Goal: Transaction & Acquisition: Download file/media

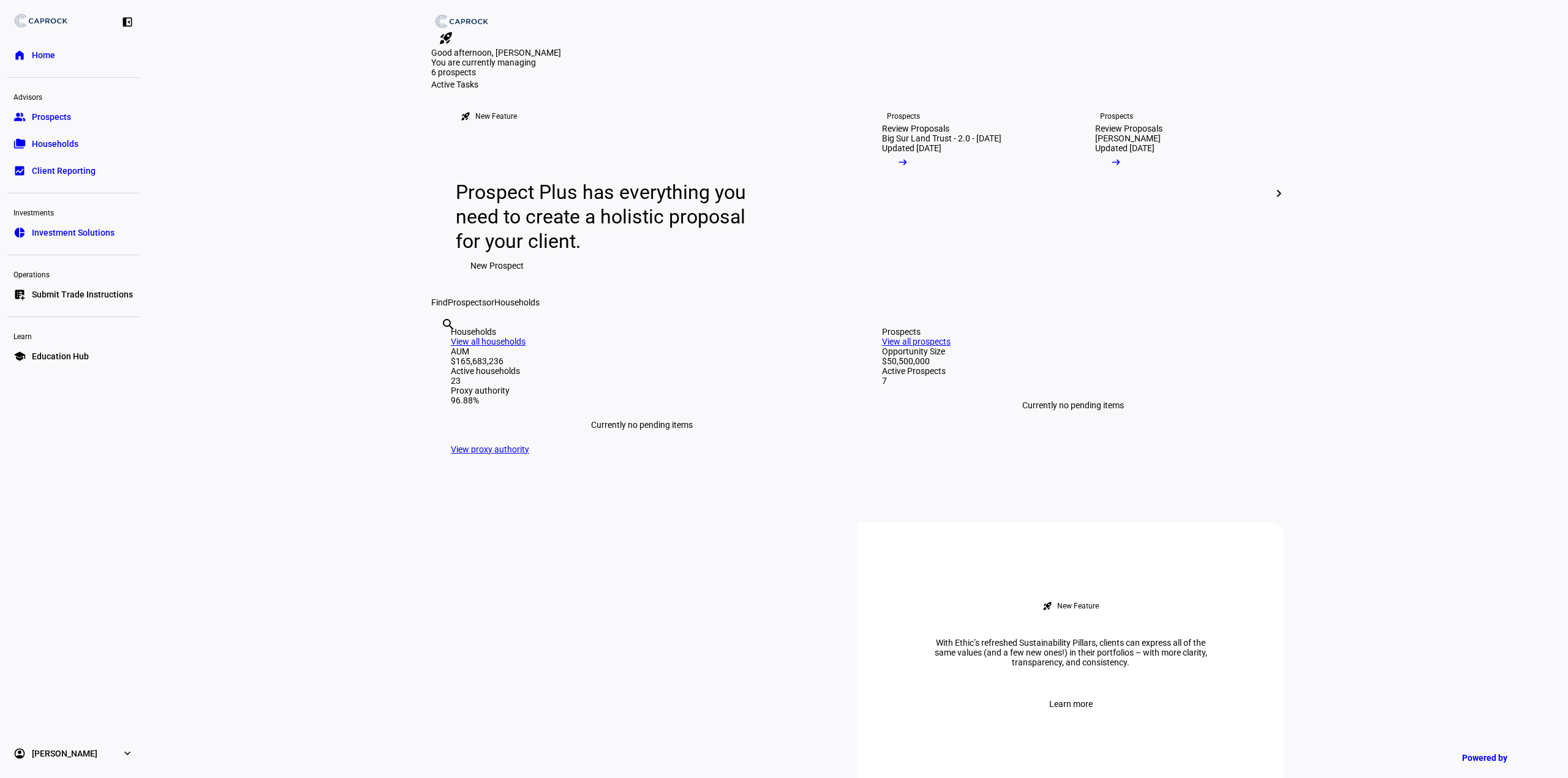
click at [84, 176] on span "Client Reporting" at bounding box center [64, 170] width 64 height 12
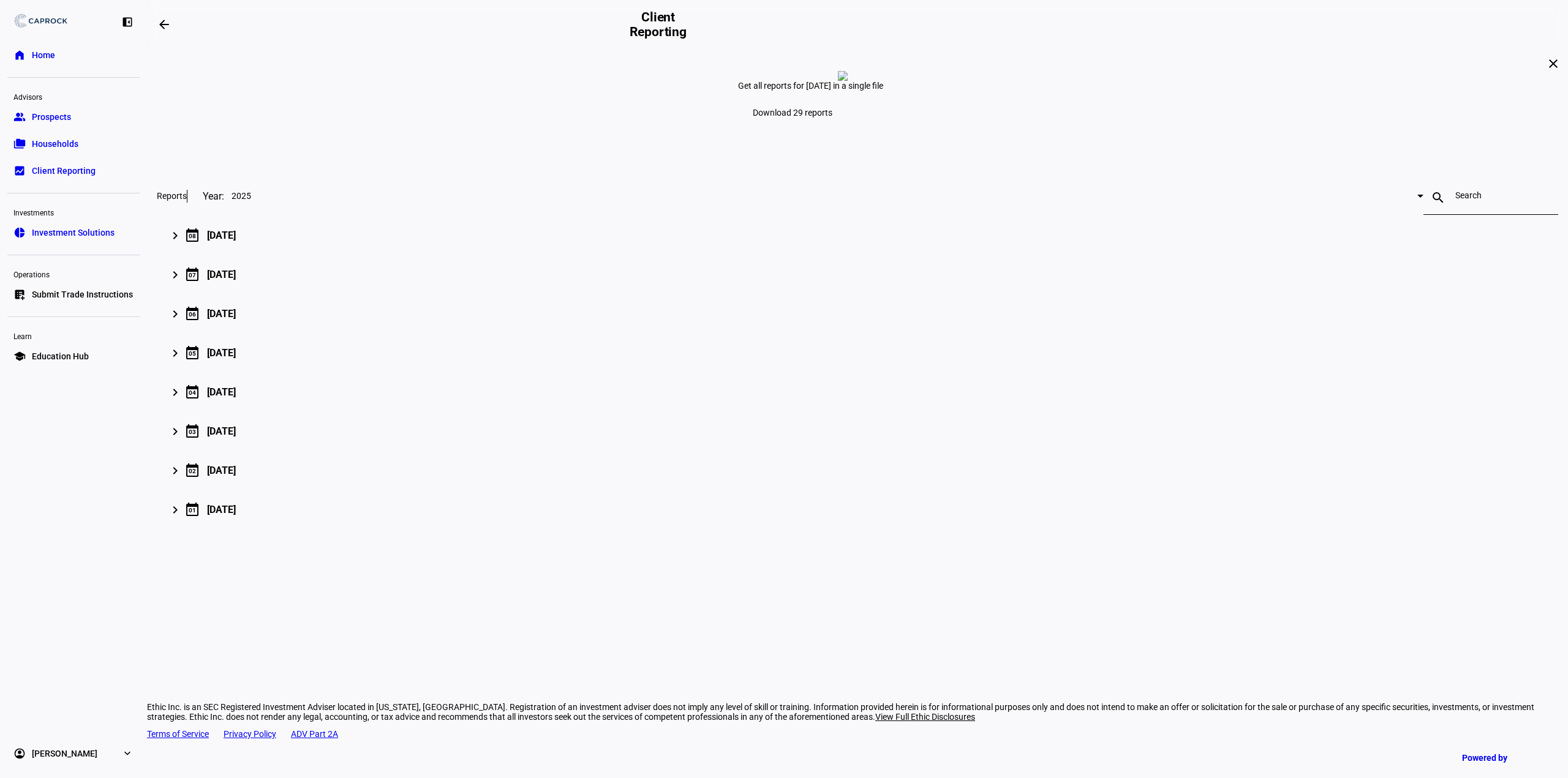
type input "[EMAIL_ADDRESS][DOMAIN_NAME]"
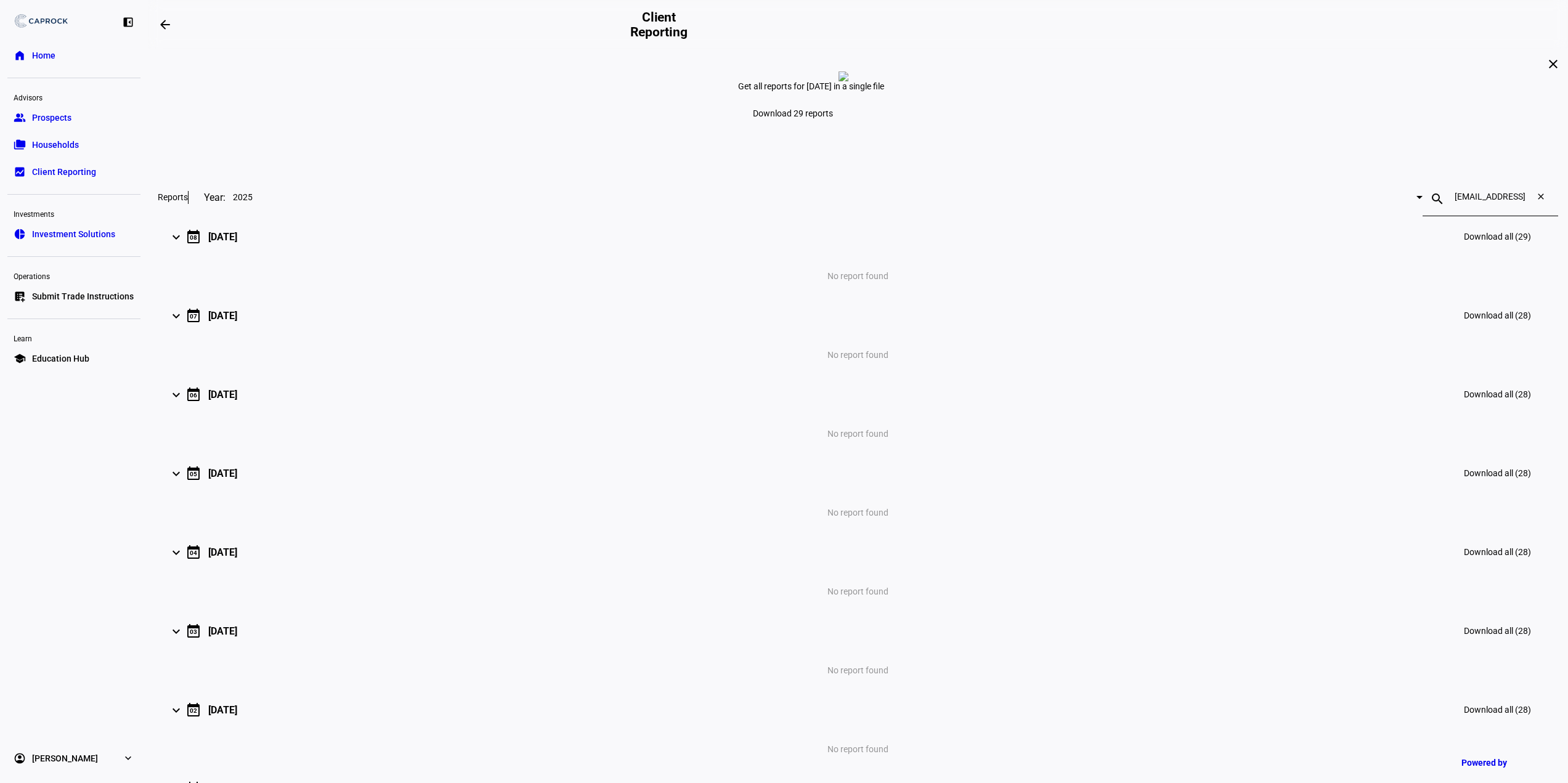
click at [1529, 207] on mat-icon "close" at bounding box center [1543, 199] width 30 height 14
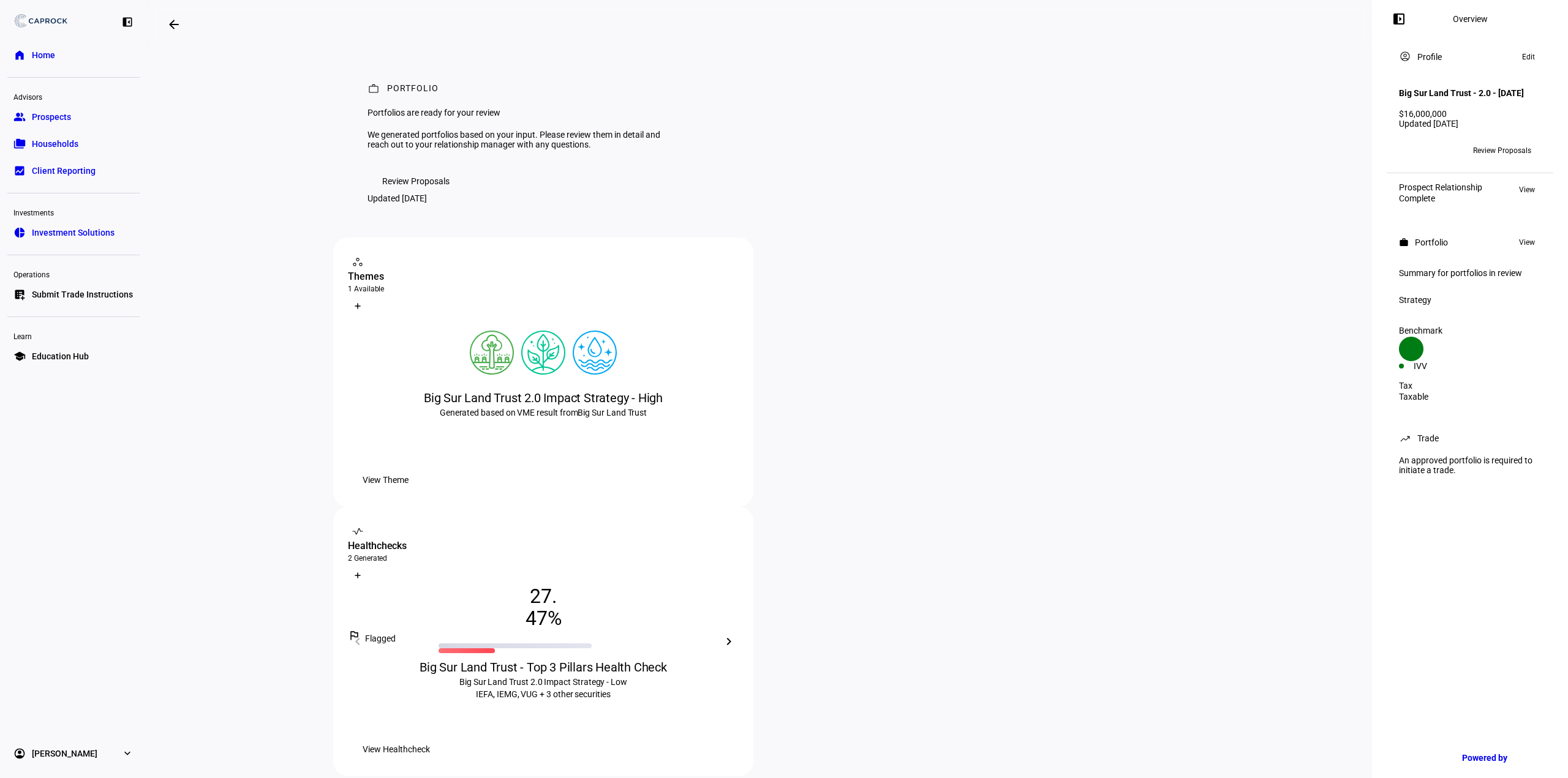
click at [430, 737] on span "View Healthcheck" at bounding box center [396, 749] width 68 height 25
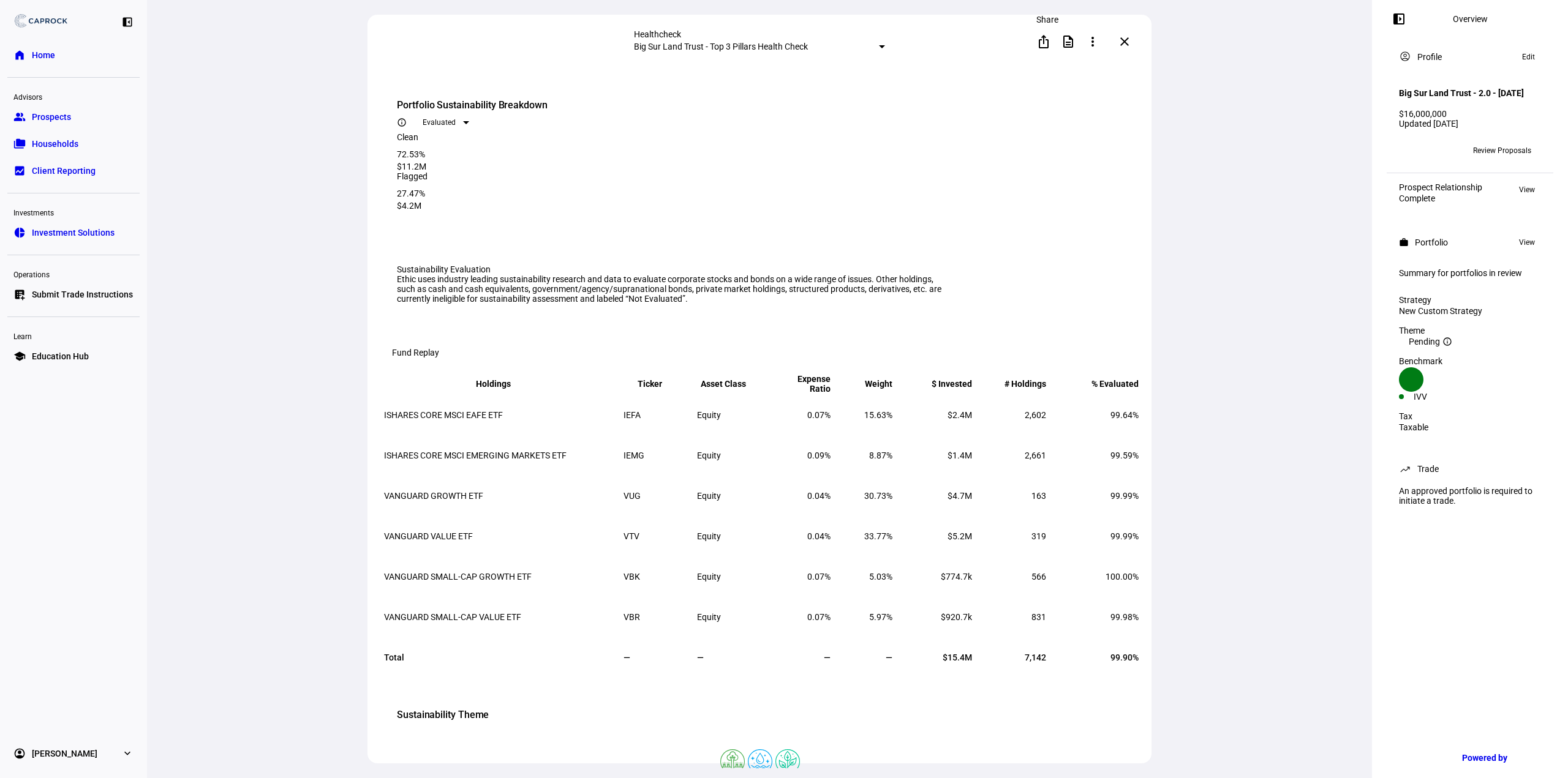
click at [1049, 46] on span at bounding box center [1043, 41] width 29 height 29
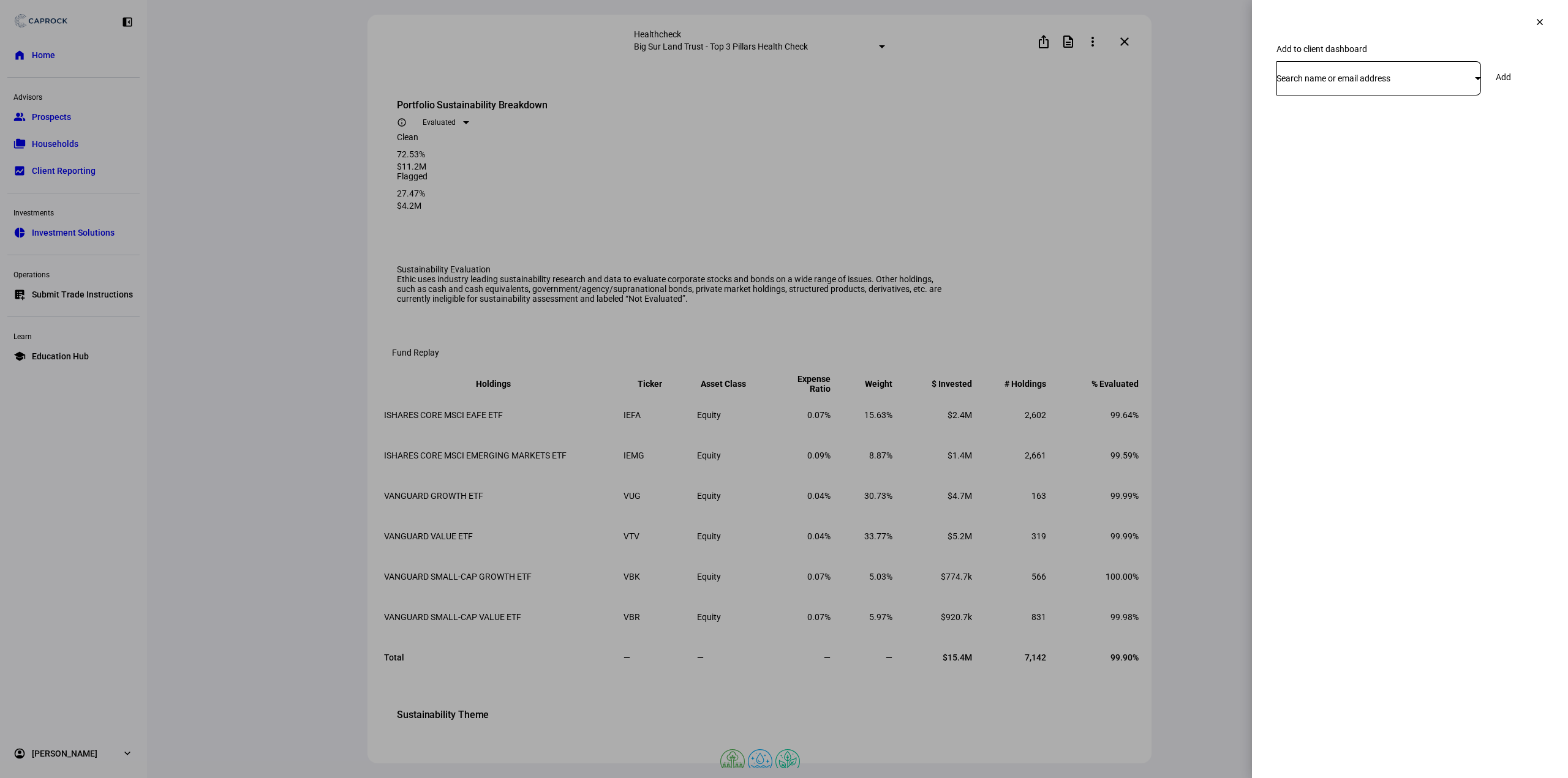
click at [1544, 18] on span at bounding box center [1539, 22] width 29 height 29
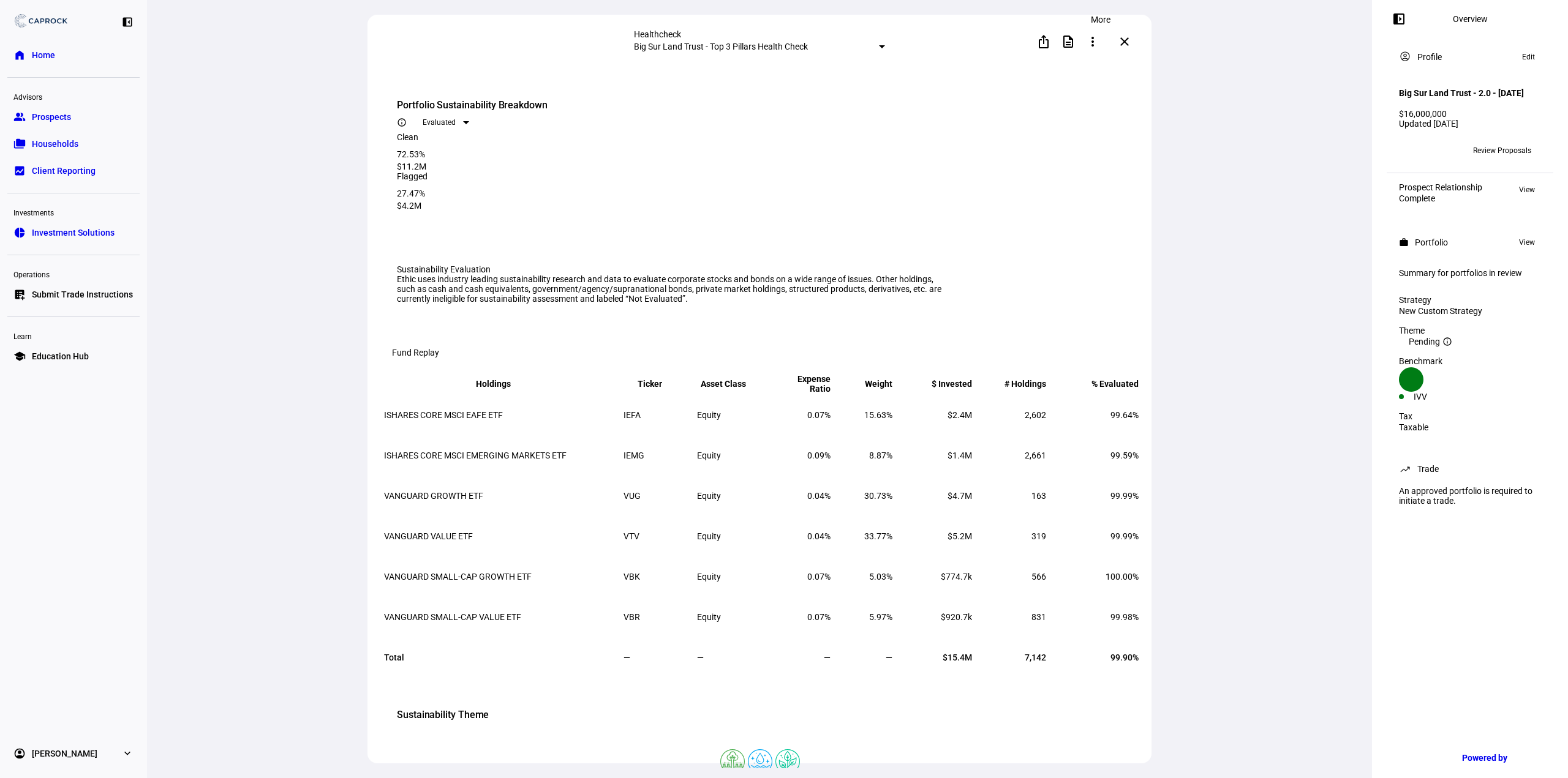
click at [1096, 41] on mat-icon "more_vert" at bounding box center [1093, 41] width 14 height 14
click at [1072, 42] on div at bounding box center [784, 389] width 1568 height 778
click at [1072, 41] on mat-icon "description" at bounding box center [1068, 41] width 14 height 14
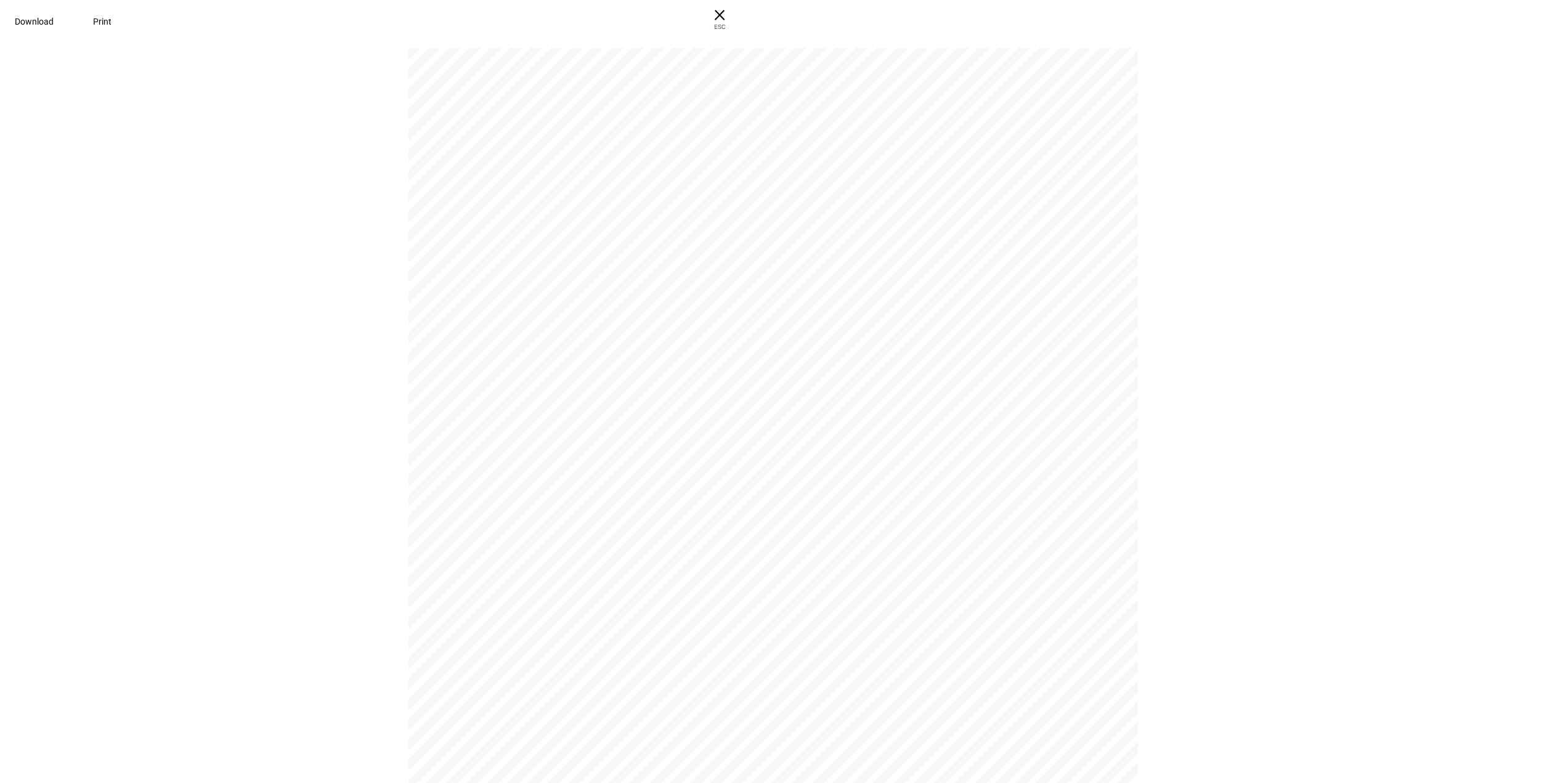
click at [54, 22] on span "Download" at bounding box center [34, 22] width 38 height 10
